Goal: Obtain resource: Obtain resource

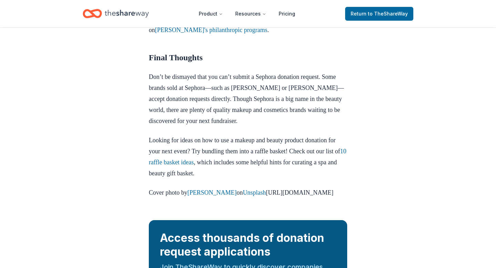
scroll to position [971, 0]
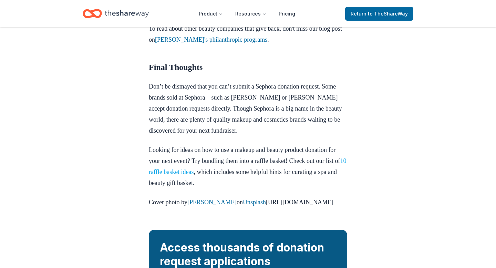
click at [222, 175] on link "10 raffle basket ideas" at bounding box center [248, 166] width 198 height 18
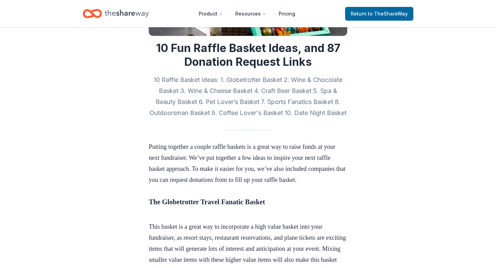
scroll to position [132, 0]
click at [245, 79] on h2 "10 Raffle Basket Ideas: 1. Globetrotter Basket 2. Wine & Chocolate Basket 3. Wi…" at bounding box center [248, 96] width 198 height 44
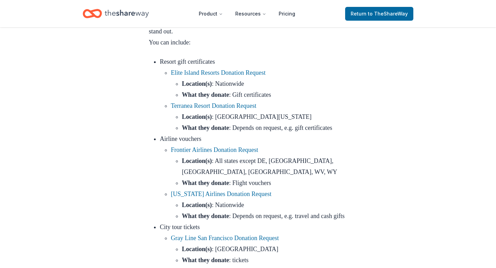
scroll to position [372, 0]
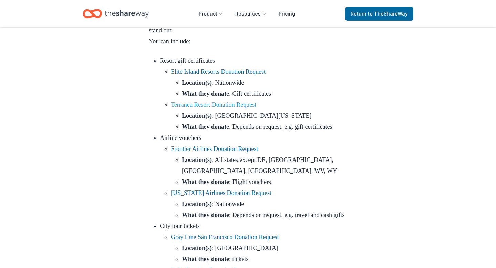
click at [238, 108] on link "Terranea Resort Donation Request" at bounding box center [213, 104] width 85 height 7
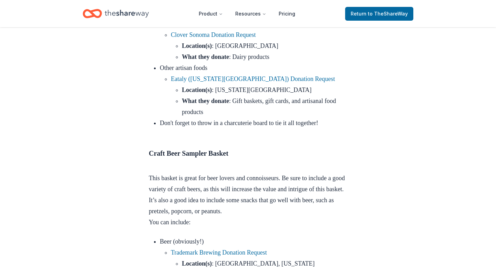
scroll to position [1979, 0]
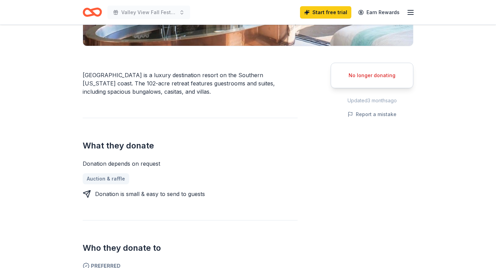
scroll to position [164, 0]
